Goal: Task Accomplishment & Management: Manage account settings

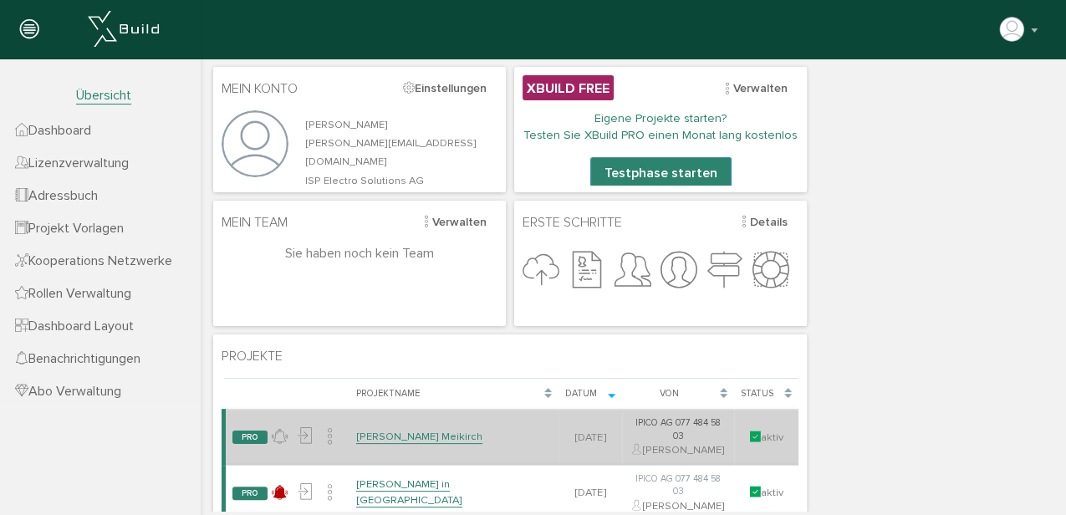
click at [425, 430] on link "[PERSON_NAME] Meikirch" at bounding box center [419, 437] width 126 height 14
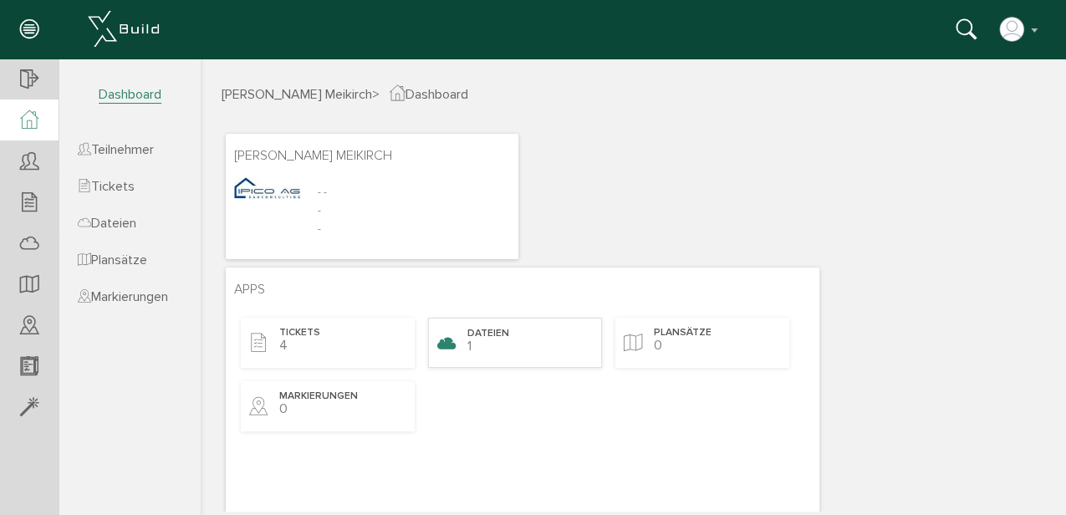
click at [522, 335] on div "Dateien 1" at bounding box center [515, 343] width 174 height 50
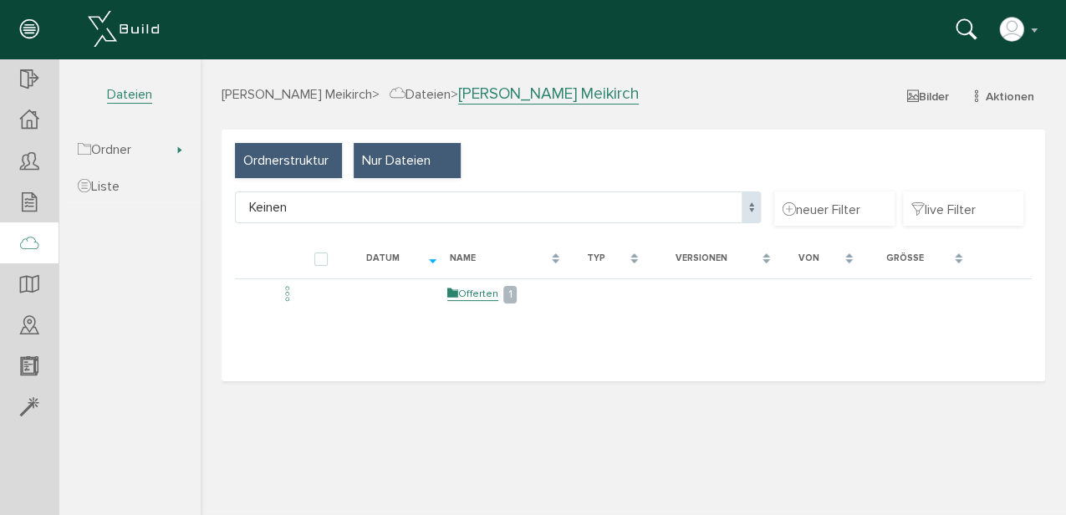
click at [410, 159] on span "Nur Dateien" at bounding box center [396, 160] width 69 height 18
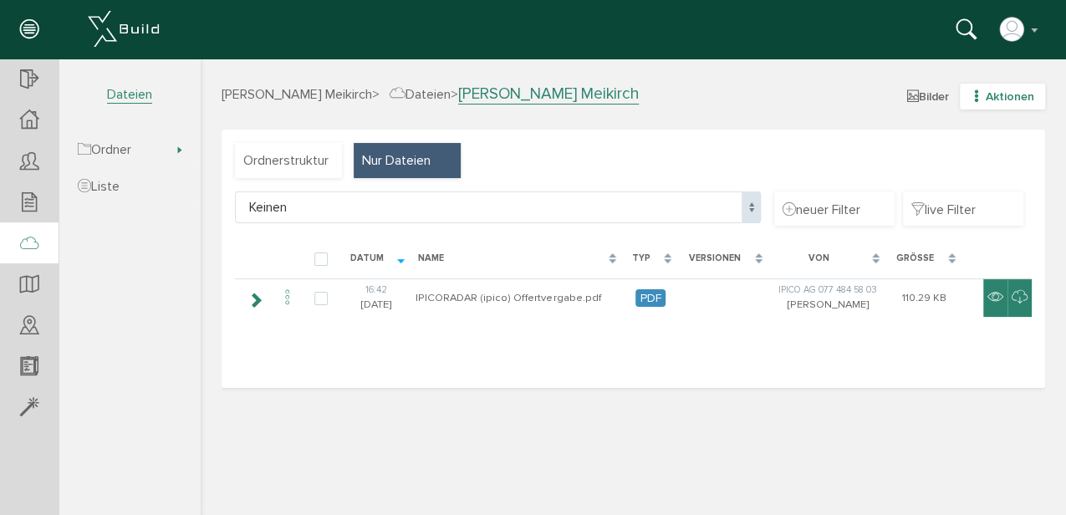
click at [1025, 91] on span "Aktionen" at bounding box center [1010, 96] width 48 height 14
click at [945, 147] on link "Ordner" at bounding box center [990, 153] width 132 height 26
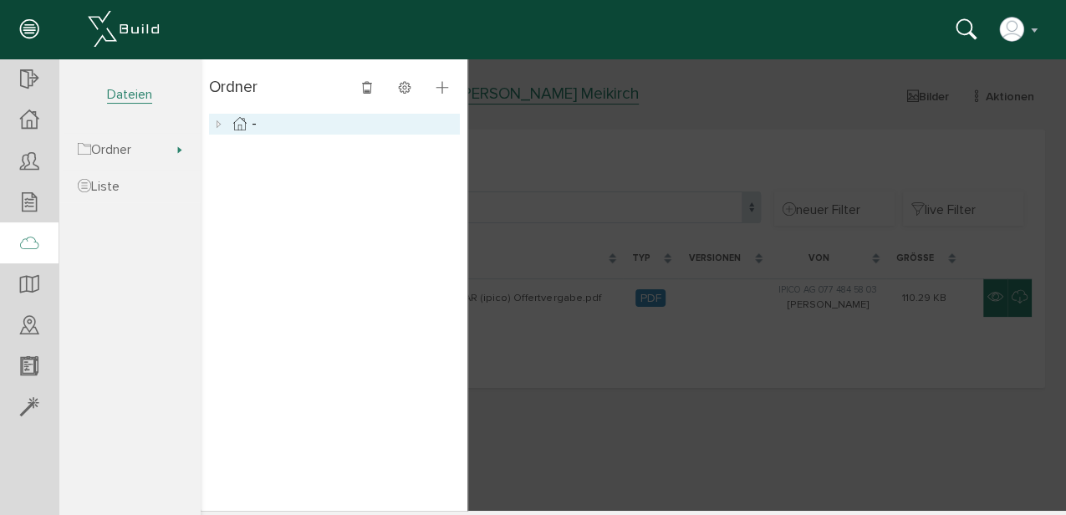
click at [219, 125] on icon at bounding box center [219, 124] width 20 height 20
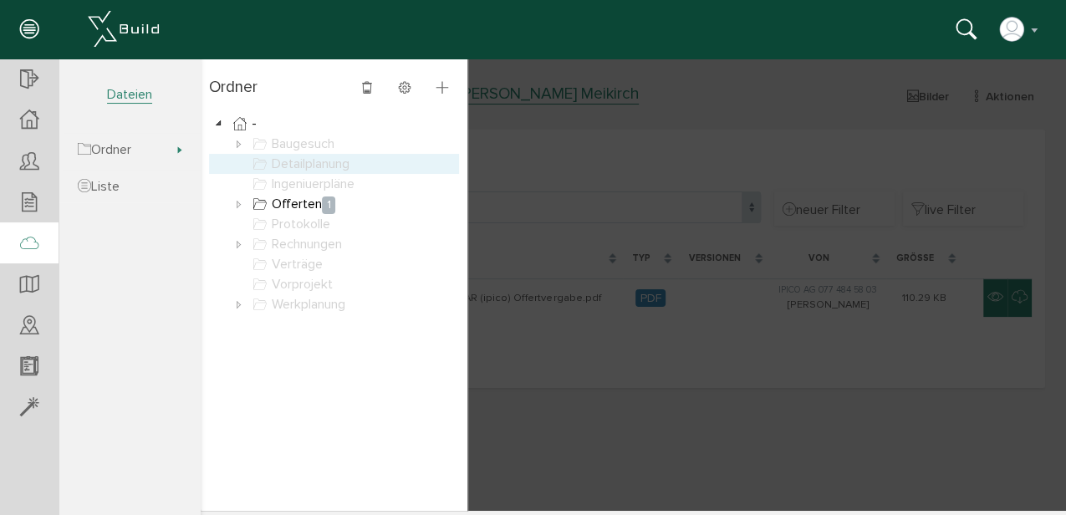
click at [311, 164] on link "Detailplanung" at bounding box center [301, 164] width 104 height 20
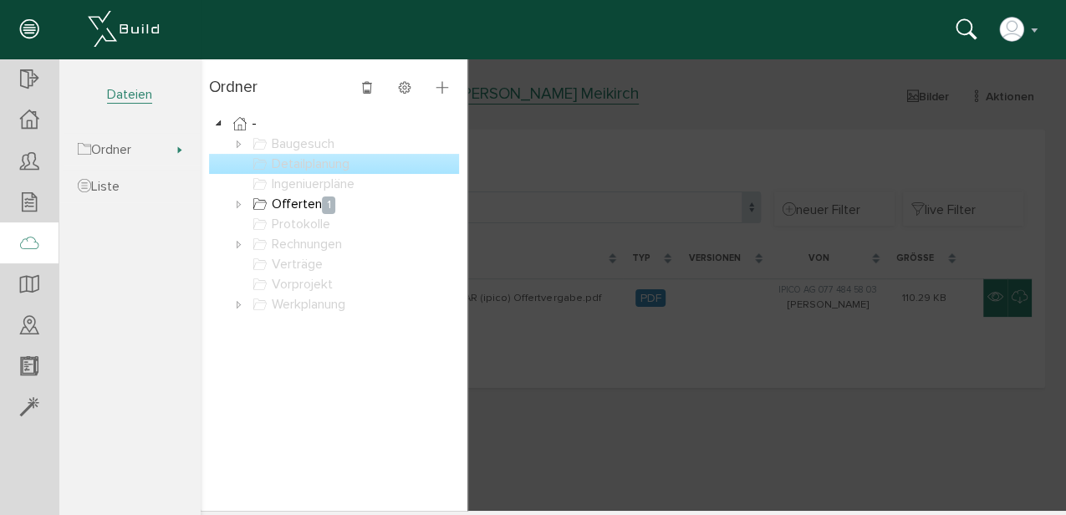
click at [311, 164] on link "Detailplanung" at bounding box center [301, 164] width 104 height 20
click at [444, 90] on icon at bounding box center [442, 88] width 12 height 14
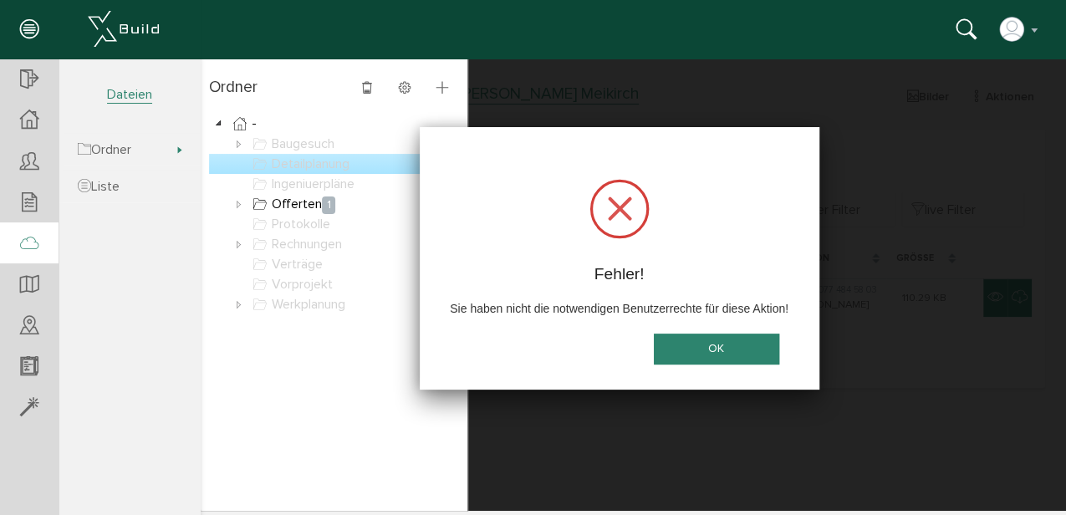
click at [726, 356] on button "OK" at bounding box center [716, 349] width 125 height 31
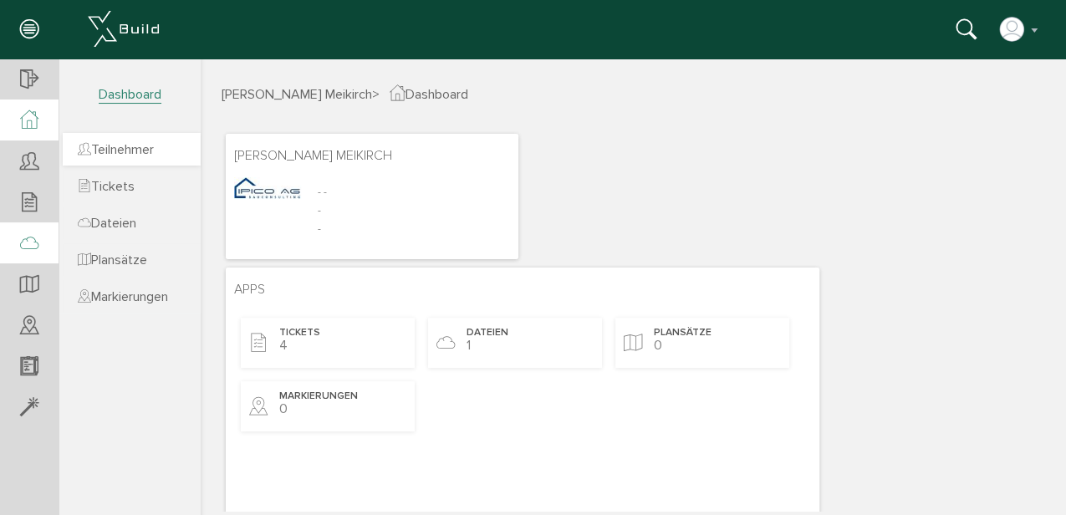
click at [130, 147] on span "Teilnehmer" at bounding box center [116, 149] width 76 height 17
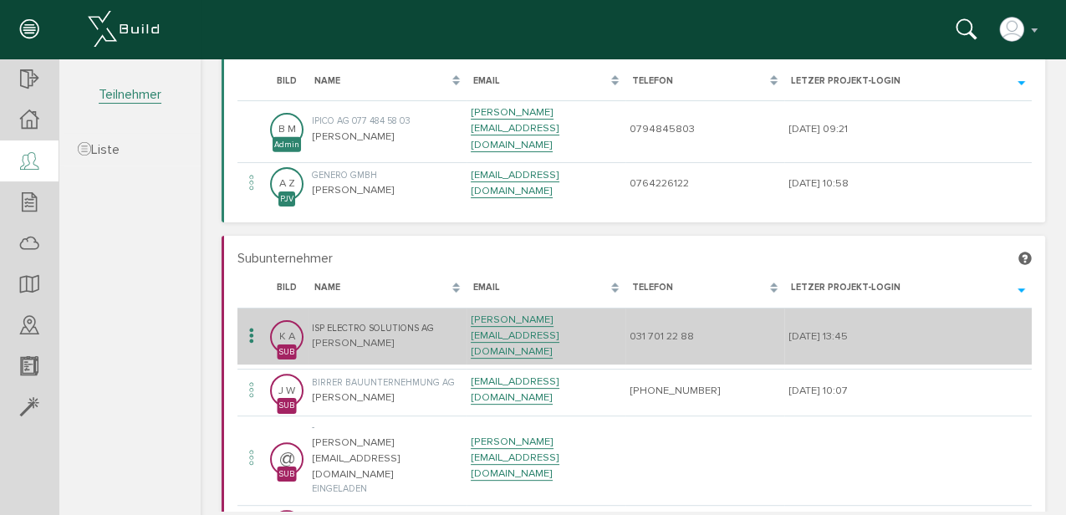
scroll to position [111, 0]
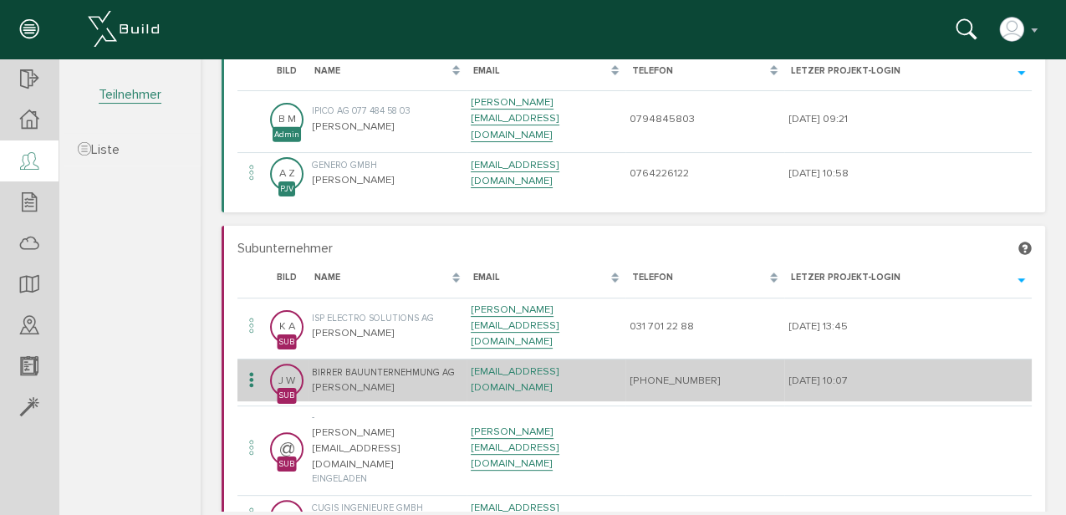
click at [518, 364] on link "[EMAIL_ADDRESS][DOMAIN_NAME]" at bounding box center [515, 379] width 89 height 30
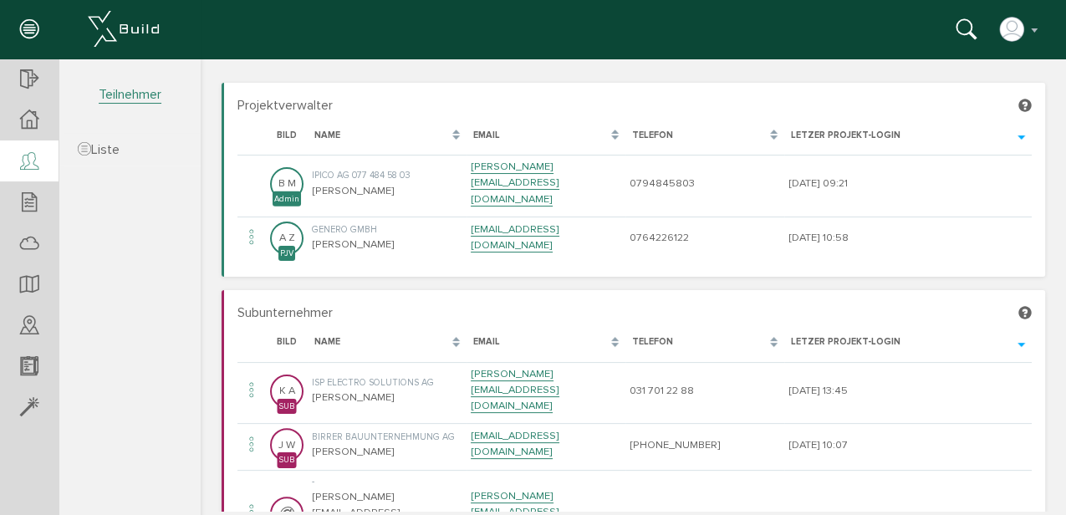
scroll to position [0, 0]
